Goal: Task Accomplishment & Management: Manage account settings

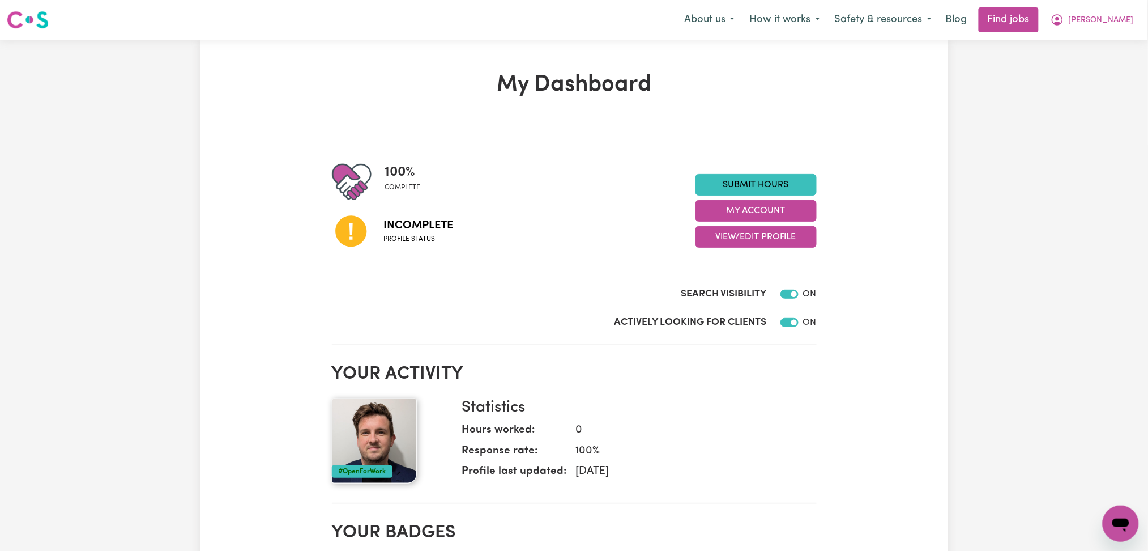
click at [952, 269] on div "My Dashboard 100 % complete Incomplete Profile status Submit Hours My Account V…" at bounding box center [574, 554] width 1148 height 1028
click at [757, 232] on button "View/Edit Profile" at bounding box center [756, 237] width 121 height 22
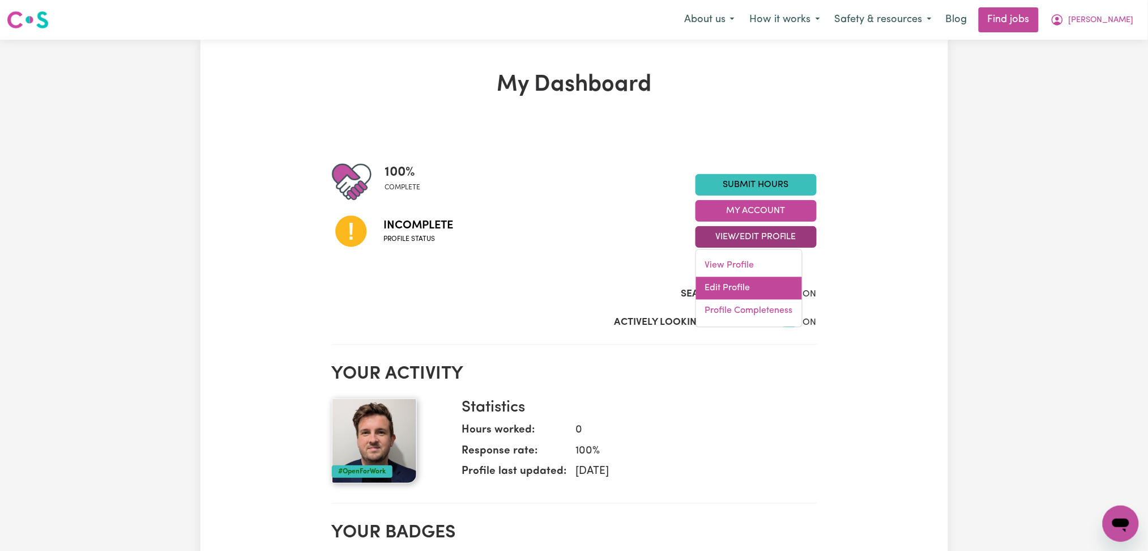
click at [755, 283] on link "Edit Profile" at bounding box center [749, 288] width 106 height 23
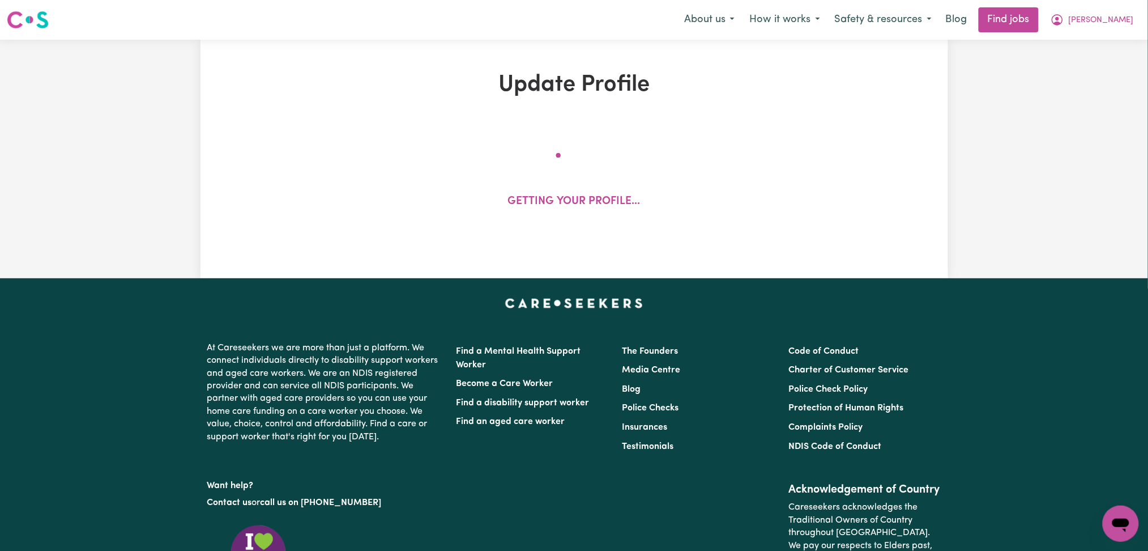
select select "[DEMOGRAPHIC_DATA]"
select select "[DEMOGRAPHIC_DATA] Citizen"
select select "Studying a healthcare related degree or qualification"
select select "140"
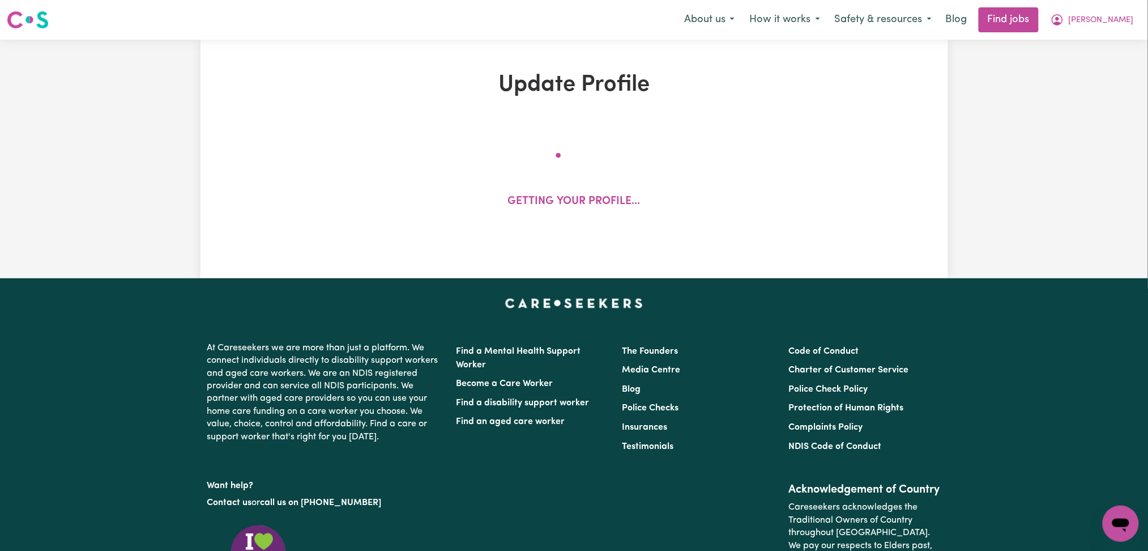
select select "140"
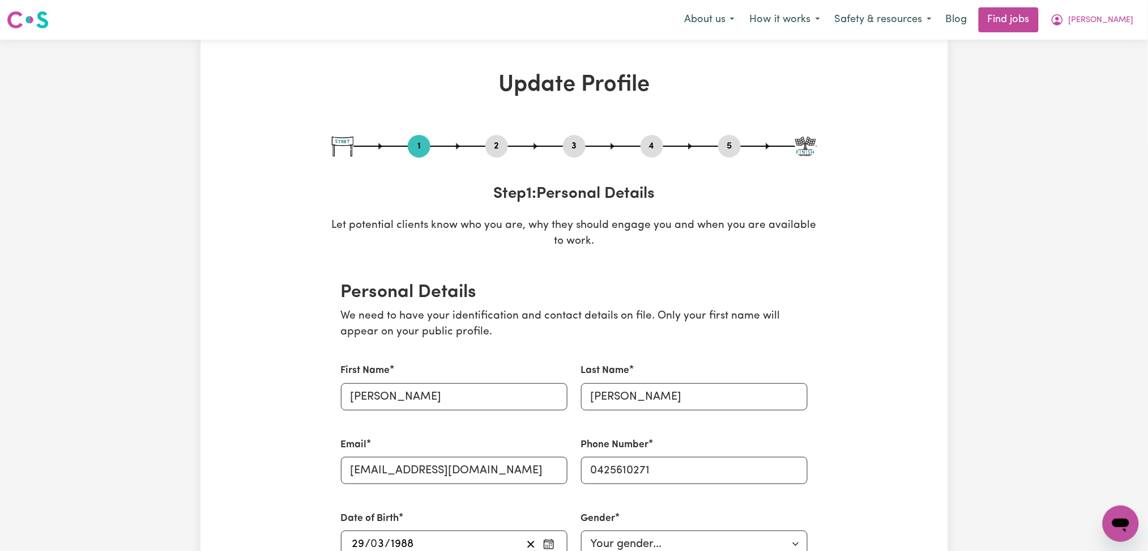
click at [492, 146] on button "2" at bounding box center [497, 146] width 23 height 15
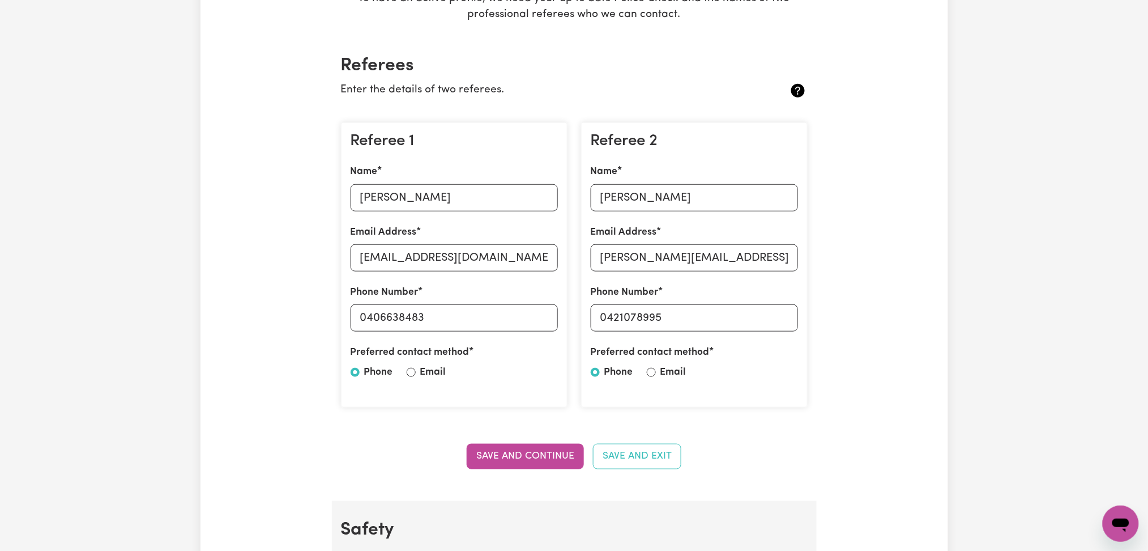
scroll to position [302, 0]
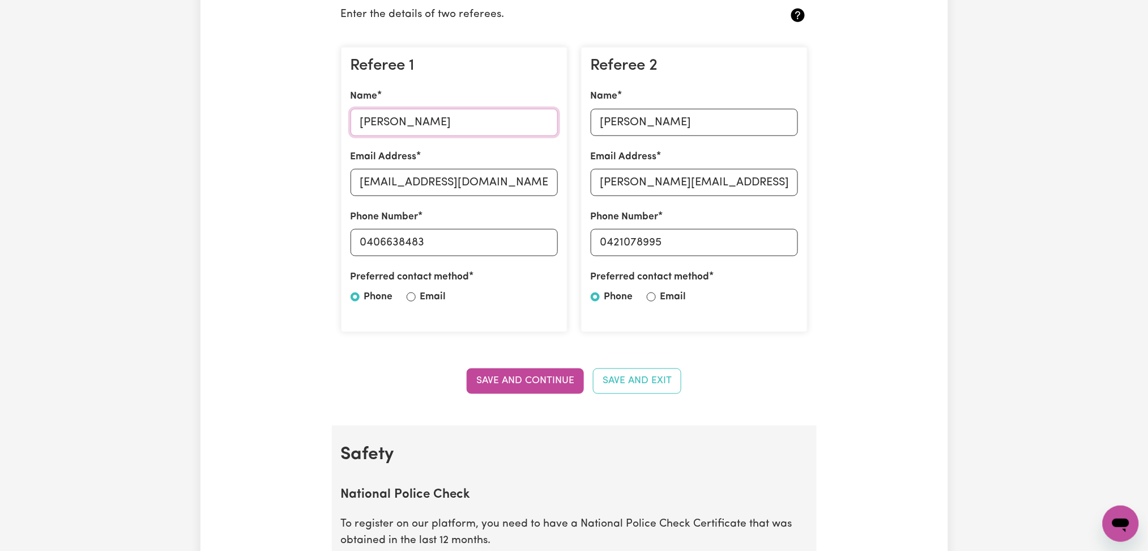
click at [408, 116] on input "[PERSON_NAME]" at bounding box center [454, 122] width 207 height 27
click at [402, 177] on input "[EMAIL_ADDRESS][DOMAIN_NAME]" at bounding box center [454, 182] width 207 height 27
drag, startPoint x: 365, startPoint y: 238, endPoint x: 547, endPoint y: 246, distance: 181.5
click at [547, 246] on input "0406638483" at bounding box center [454, 242] width 207 height 27
click at [665, 128] on input "[PERSON_NAME]" at bounding box center [694, 122] width 207 height 27
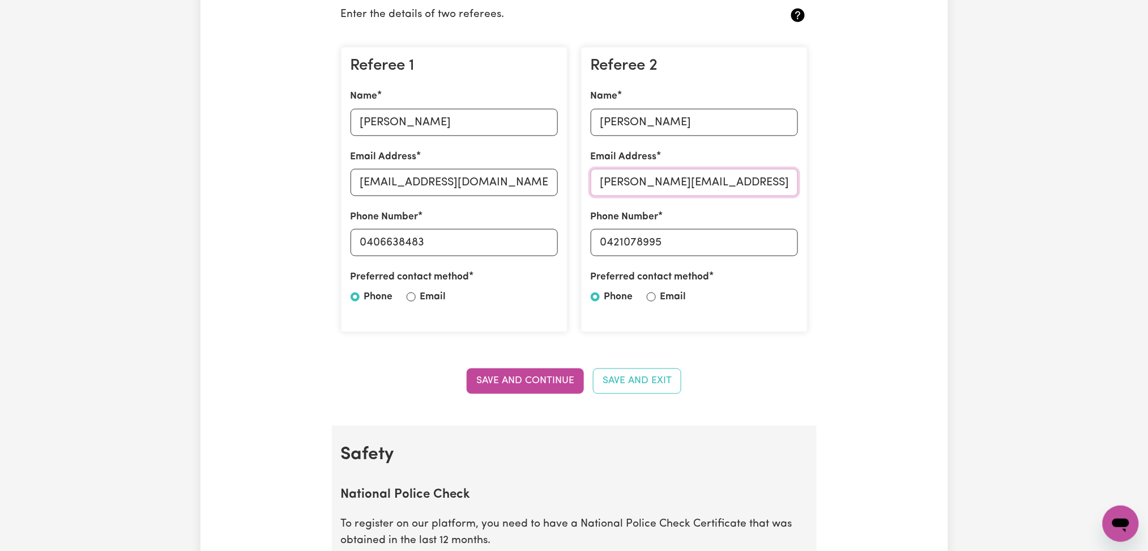
click at [659, 177] on input "[PERSON_NAME][EMAIL_ADDRESS][DOMAIN_NAME]" at bounding box center [694, 182] width 207 height 27
drag, startPoint x: 608, startPoint y: 240, endPoint x: 785, endPoint y: 246, distance: 176.3
click at [785, 246] on input "0421078995" at bounding box center [694, 242] width 207 height 27
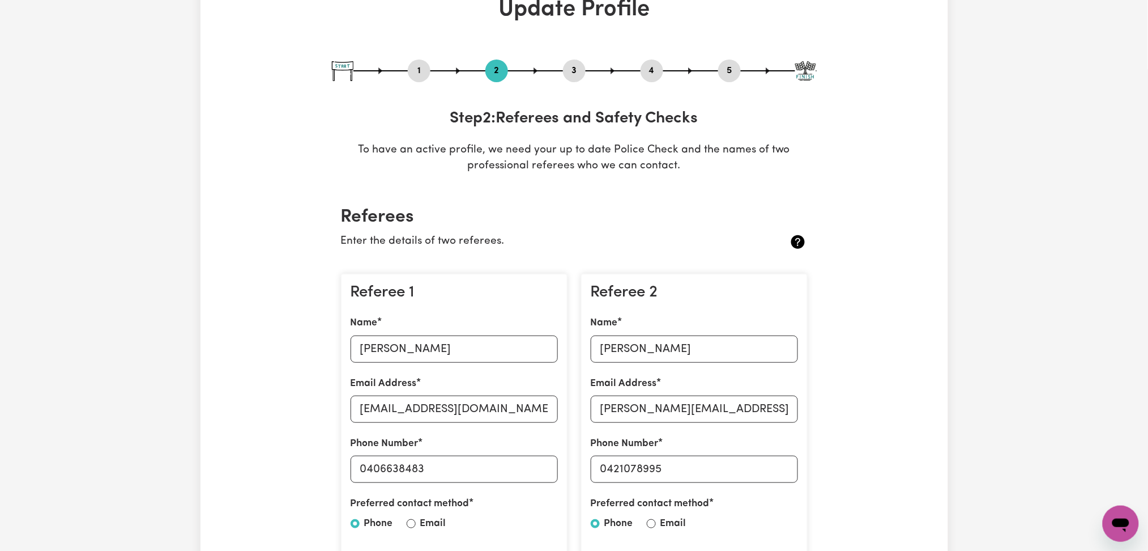
click at [576, 67] on button "3" at bounding box center [574, 70] width 23 height 15
select select "2025"
select select "2024"
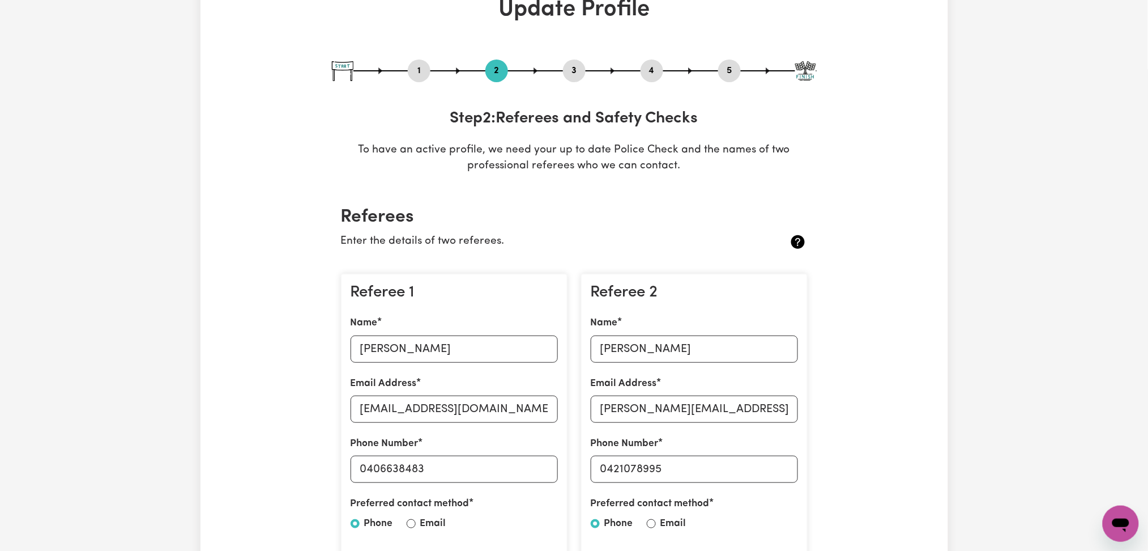
select select "2025"
select select "2023"
select select "2024"
select select "2022"
select select "2023"
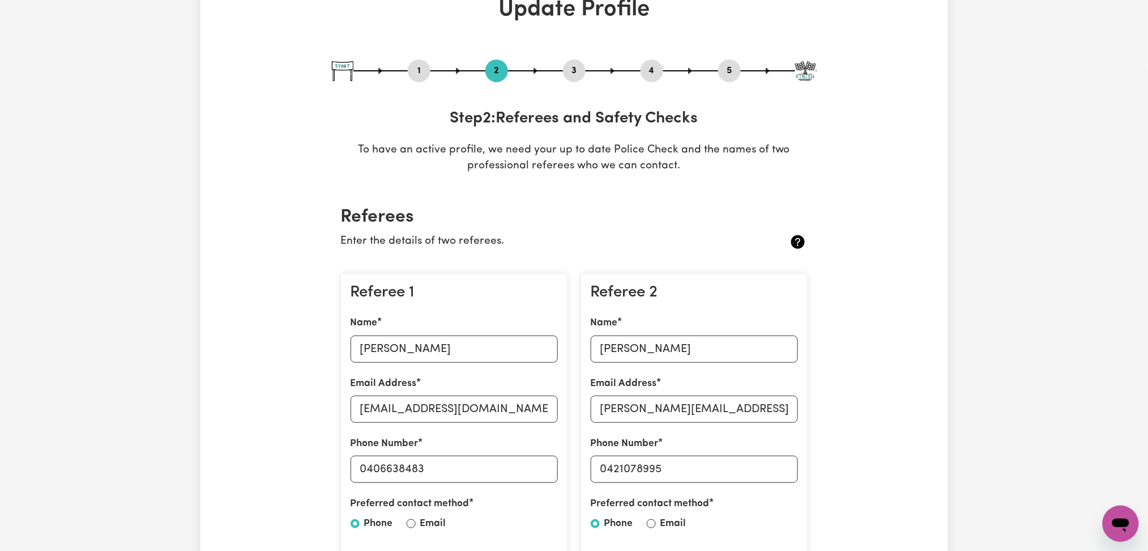
select select "Certificate III (Individual Support)"
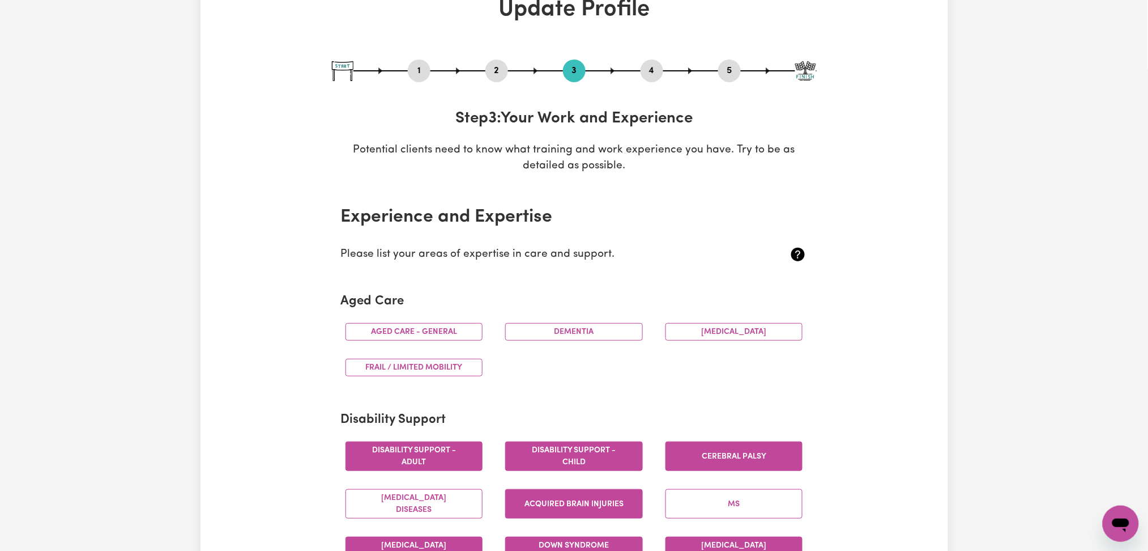
click at [655, 71] on button "4" at bounding box center [652, 70] width 23 height 15
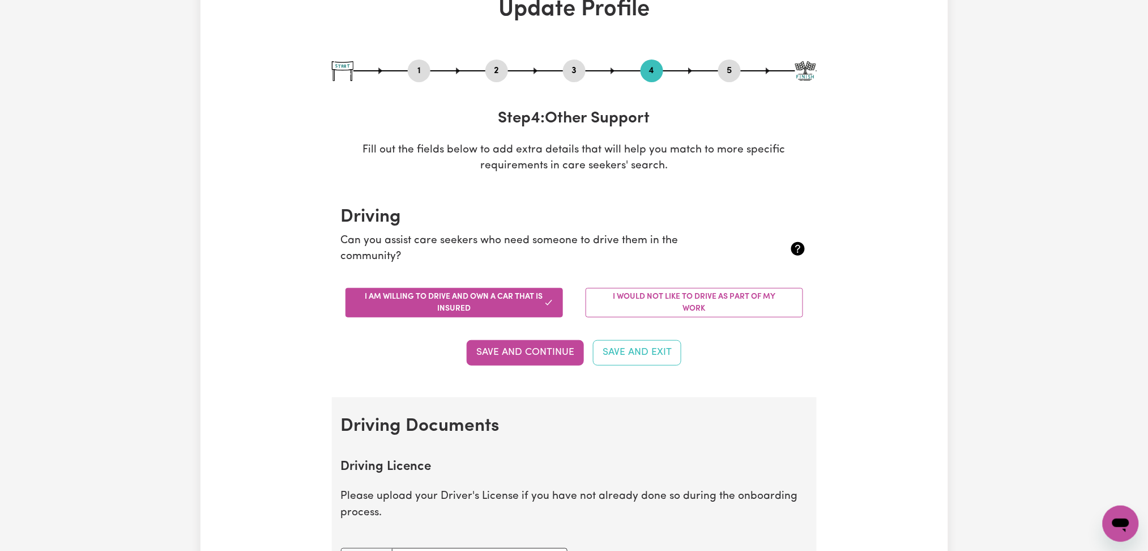
click at [731, 71] on button "5" at bounding box center [729, 70] width 23 height 15
select select "I am providing services privately on my own"
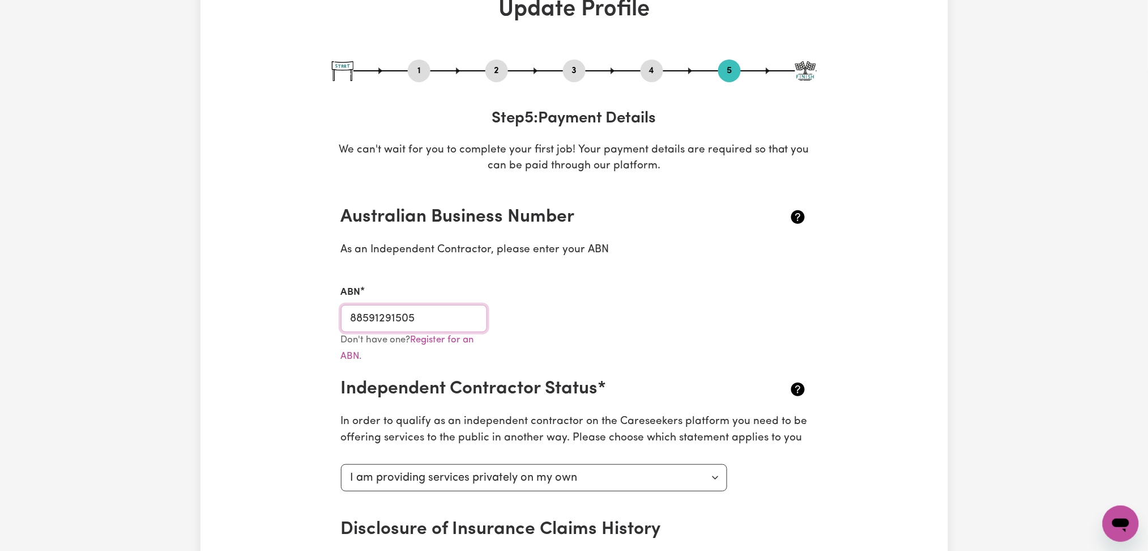
click at [425, 321] on input "88591291505" at bounding box center [414, 318] width 147 height 27
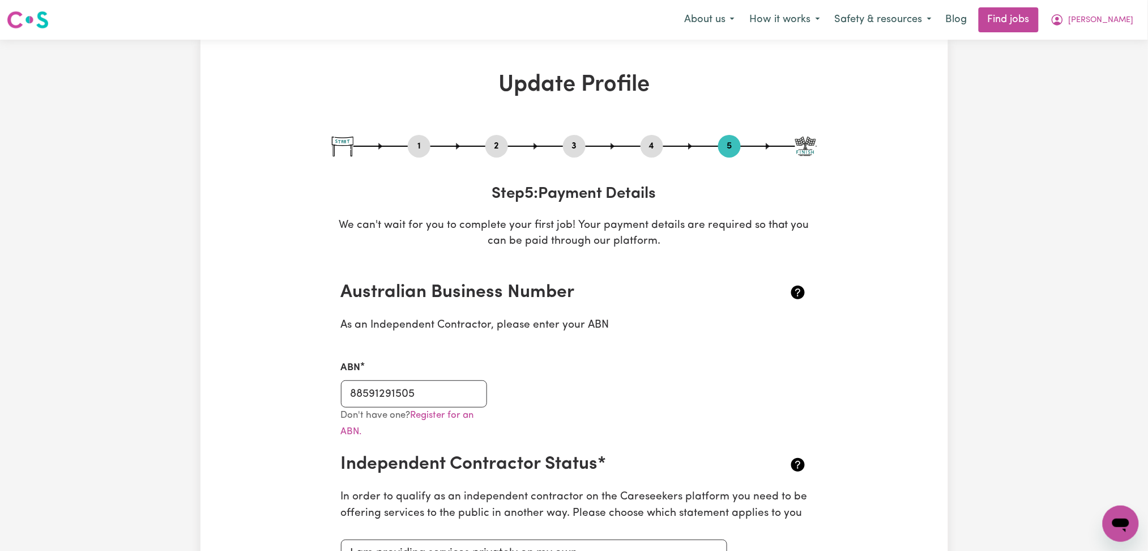
drag, startPoint x: 1148, startPoint y: 19, endPoint x: 1132, endPoint y: 21, distance: 16.6
click at [1147, 19] on div "Menu About us How it works Safety & resources Blog Find jobs [PERSON_NAME]" at bounding box center [574, 20] width 1148 height 26
click at [1129, 21] on span "[PERSON_NAME]" at bounding box center [1101, 20] width 65 height 12
click at [1094, 70] on link "My Dashboard" at bounding box center [1097, 65] width 90 height 22
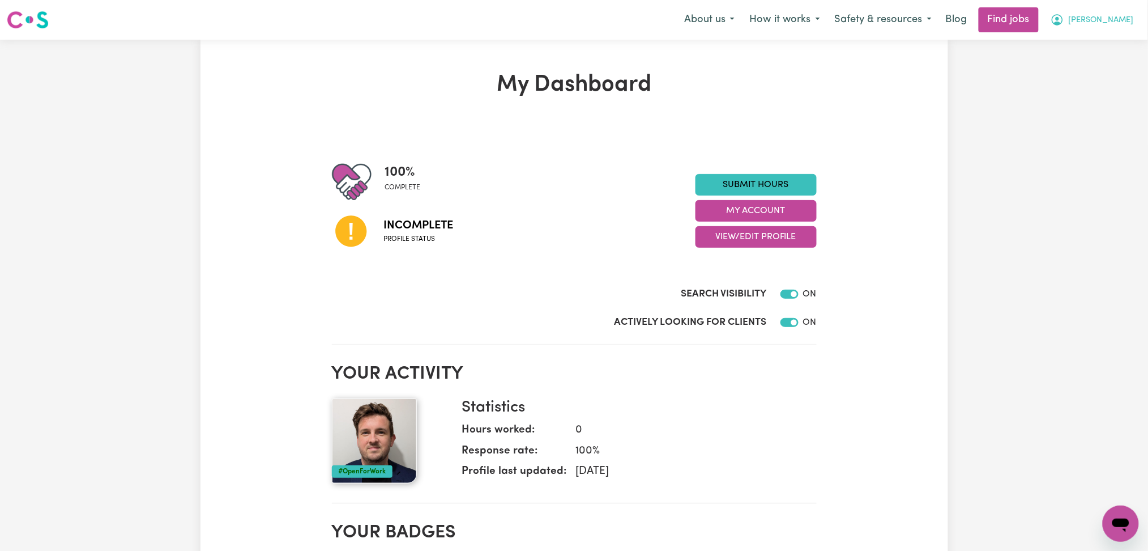
click at [1133, 19] on button "[PERSON_NAME]" at bounding box center [1093, 20] width 98 height 24
click at [1109, 82] on link "Logout" at bounding box center [1097, 87] width 90 height 22
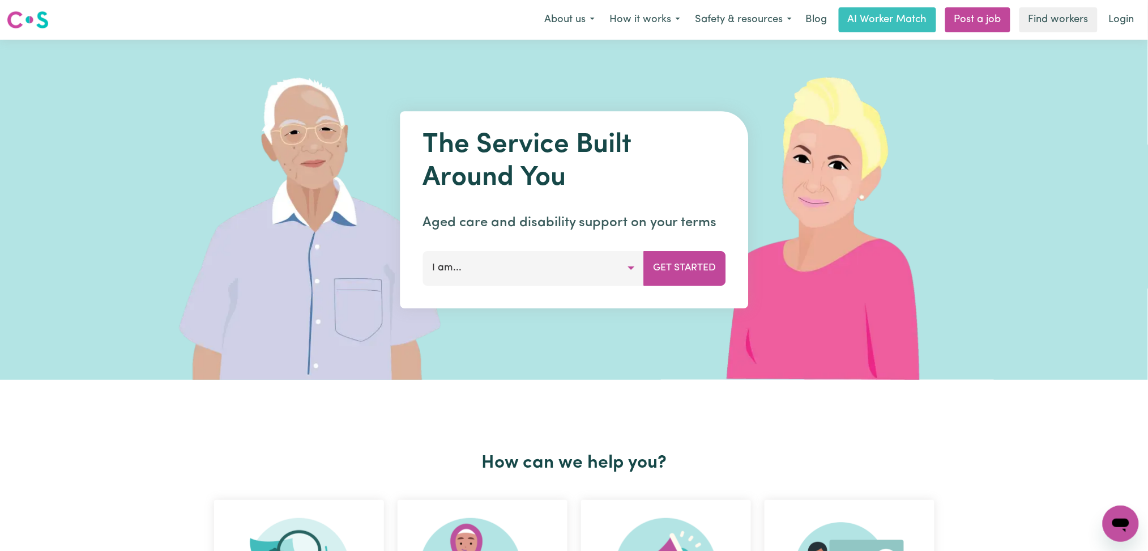
click at [1129, 34] on nav "Menu About us How it works Safety & resources Blog AI Worker Match Post a job F…" at bounding box center [574, 20] width 1148 height 40
click at [1129, 20] on link "Login" at bounding box center [1122, 19] width 39 height 25
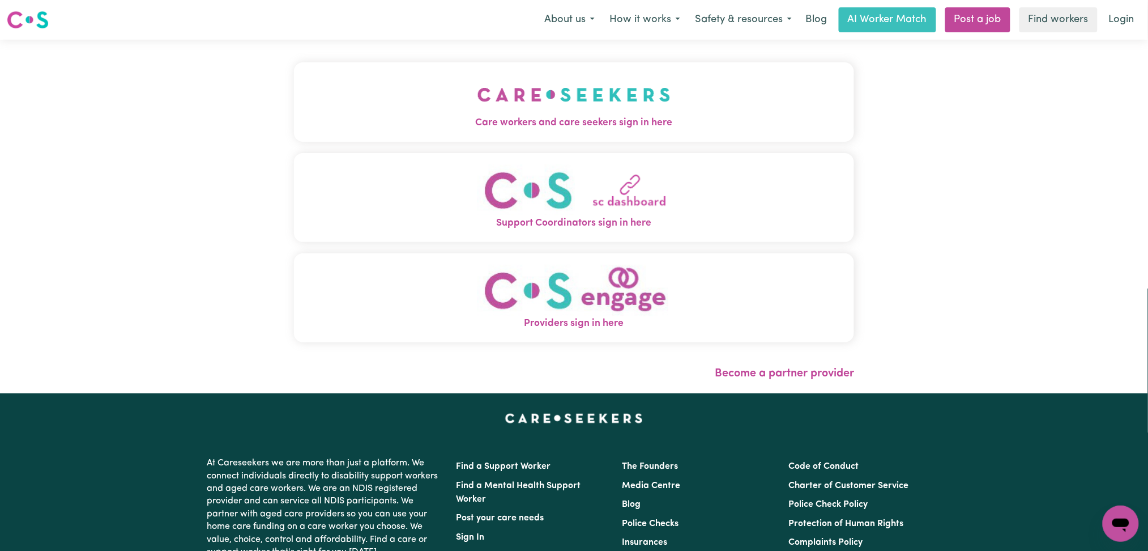
click at [593, 97] on div "Care workers and care seekers sign in here Support Coordinators sign in here Pr…" at bounding box center [574, 217] width 574 height 354
click at [457, 100] on button "Care workers and care seekers sign in here" at bounding box center [574, 101] width 561 height 79
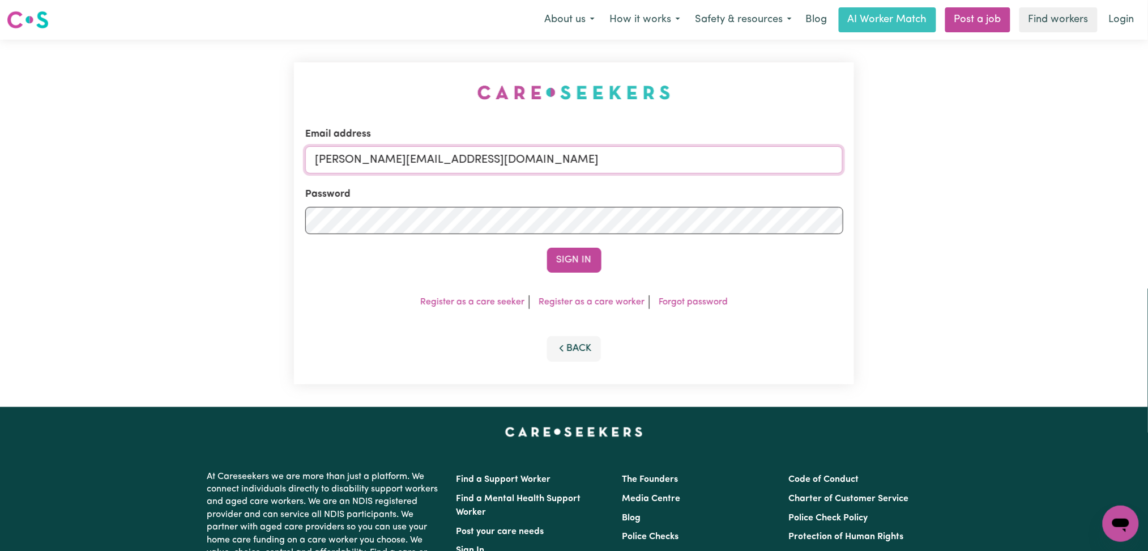
click at [470, 150] on input "[PERSON_NAME][EMAIL_ADDRESS][DOMAIN_NAME]" at bounding box center [574, 159] width 538 height 27
drag, startPoint x: 376, startPoint y: 156, endPoint x: 666, endPoint y: 157, distance: 290.1
click at [666, 157] on input "Superuser~[EMAIL_ADDRESS][DOMAIN_NAME]" at bounding box center [574, 159] width 538 height 27
type input "Superuser~[EMAIL_ADDRESS][DOMAIN_NAME]"
click at [573, 257] on button "Sign In" at bounding box center [574, 260] width 54 height 25
